Goal: Use online tool/utility: Utilize a website feature to perform a specific function

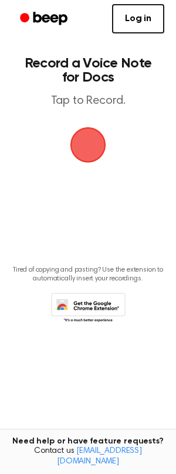
click at [89, 112] on span "button" at bounding box center [88, 145] width 66 height 66
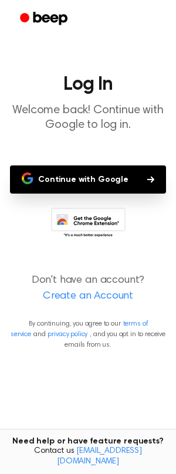
click at [71, 165] on button "Continue with Google" at bounding box center [88, 179] width 156 height 28
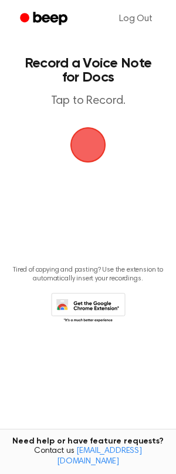
click at [85, 113] on span "button" at bounding box center [88, 145] width 64 height 64
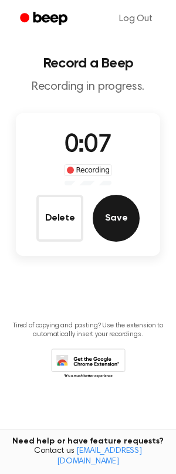
click at [110, 195] on button "Save" at bounding box center [116, 218] width 47 height 47
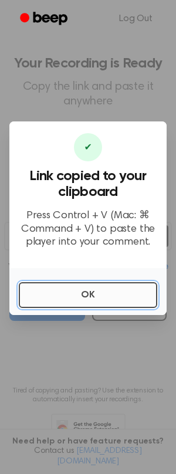
click at [74, 282] on button "OK" at bounding box center [88, 295] width 138 height 26
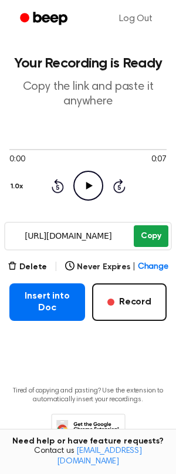
click at [149, 225] on button "Copy" at bounding box center [151, 236] width 35 height 22
click at [92, 171] on icon "Play Audio" at bounding box center [88, 186] width 30 height 30
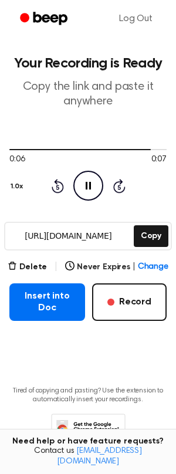
click at [92, 171] on icon "Pause Audio" at bounding box center [88, 186] width 30 height 30
click at [44, 261] on button "Delete" at bounding box center [27, 267] width 39 height 12
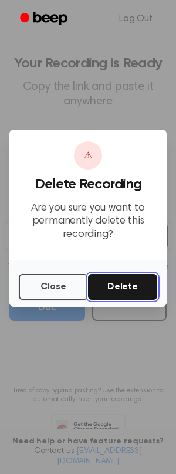
click at [141, 275] on button "Delete" at bounding box center [122, 287] width 69 height 26
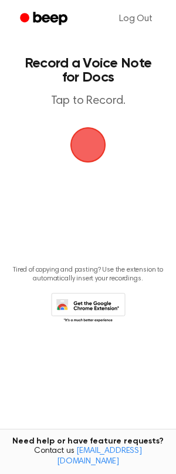
click at [87, 127] on span "button" at bounding box center [88, 145] width 36 height 36
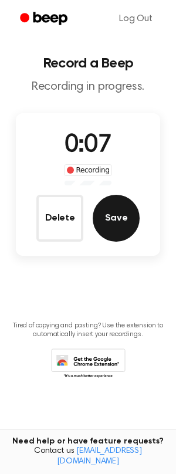
click at [114, 195] on button "Save" at bounding box center [116, 218] width 47 height 47
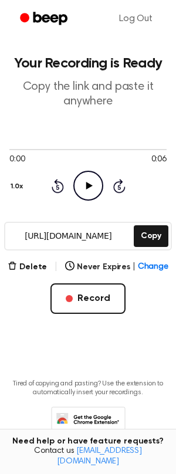
click at [92, 171] on icon "Play Audio" at bounding box center [88, 186] width 30 height 30
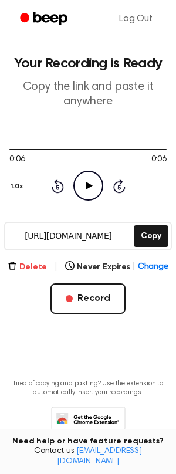
click at [47, 261] on button "Delete" at bounding box center [27, 267] width 39 height 12
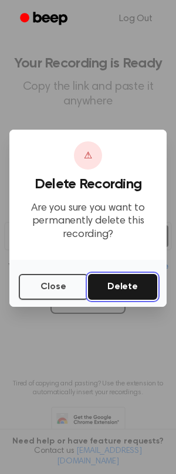
click at [115, 274] on button "Delete" at bounding box center [122, 287] width 69 height 26
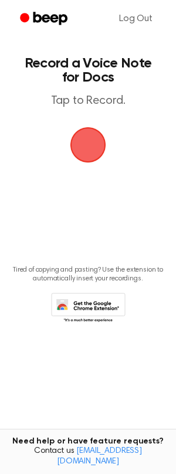
click at [93, 127] on span "button" at bounding box center [88, 145] width 36 height 36
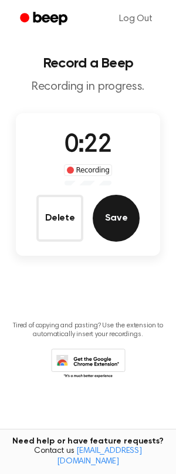
click at [117, 195] on button "Save" at bounding box center [116, 218] width 47 height 47
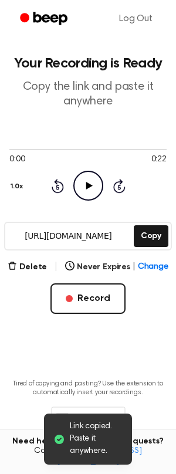
click at [94, 171] on icon "Play Audio" at bounding box center [88, 186] width 30 height 30
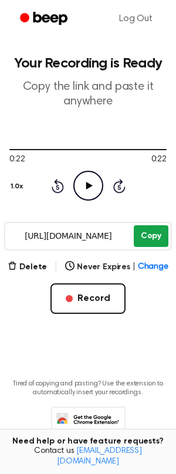
click at [144, 225] on button "Copy" at bounding box center [151, 236] width 35 height 22
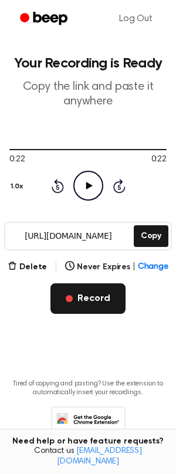
click at [83, 283] on button "Record" at bounding box center [87, 298] width 74 height 30
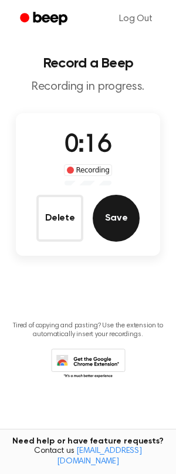
click at [111, 195] on button "Save" at bounding box center [116, 218] width 47 height 47
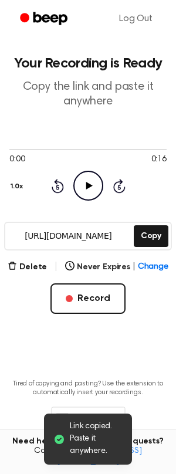
click at [91, 171] on icon "Play Audio" at bounding box center [88, 186] width 30 height 30
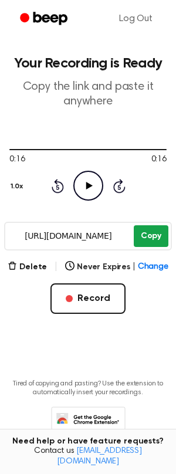
click at [148, 225] on button "Copy" at bounding box center [151, 236] width 35 height 22
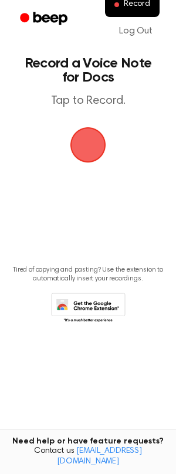
click at [87, 127] on span "button" at bounding box center [88, 145] width 36 height 36
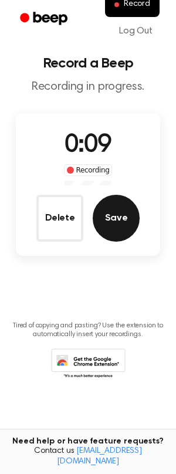
click at [106, 195] on button "Save" at bounding box center [116, 218] width 47 height 47
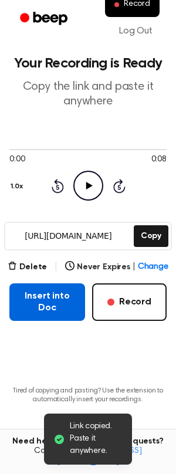
click at [77, 283] on button "Insert into Doc" at bounding box center [47, 302] width 76 height 38
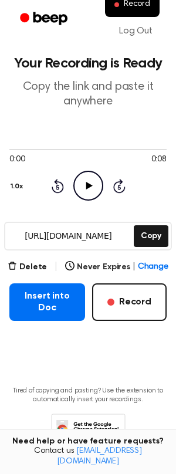
click at [82, 413] on icon at bounding box center [88, 429] width 74 height 32
